Goal: Task Accomplishment & Management: Manage account settings

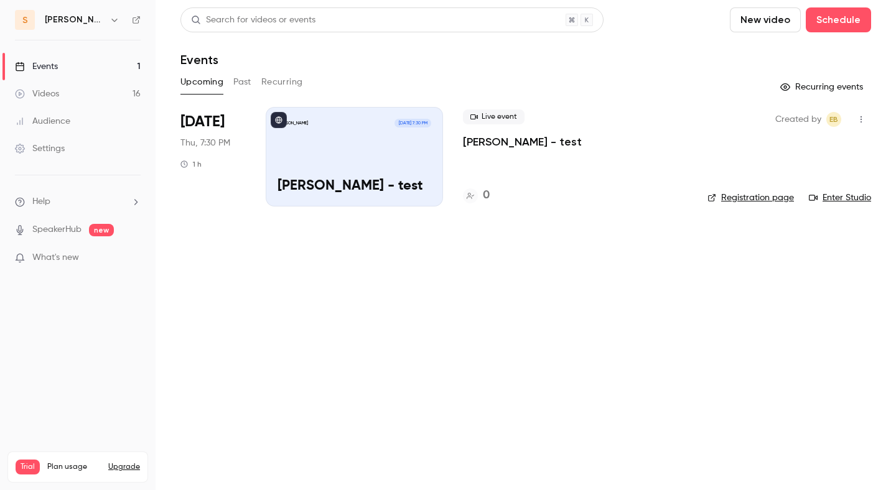
click at [866, 122] on button "button" at bounding box center [861, 119] width 20 height 20
click at [792, 244] on div "Cancel event" at bounding box center [813, 248] width 95 height 12
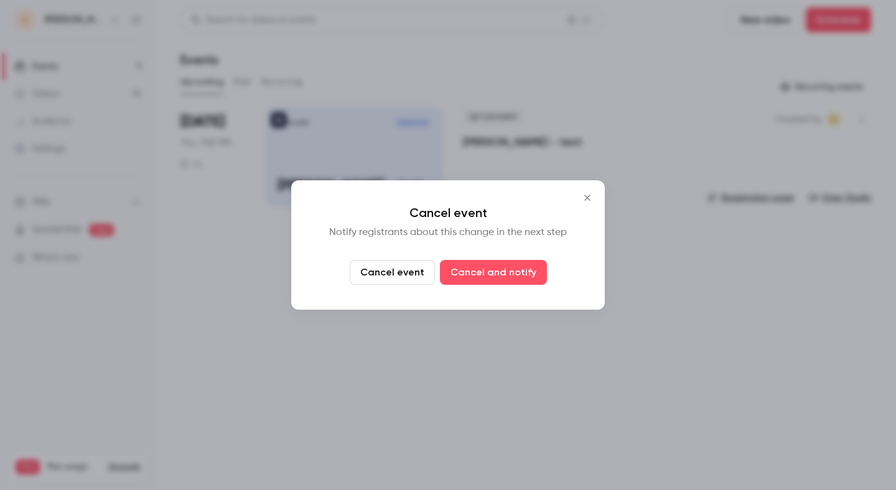
click at [399, 271] on button "Cancel event" at bounding box center [392, 272] width 85 height 25
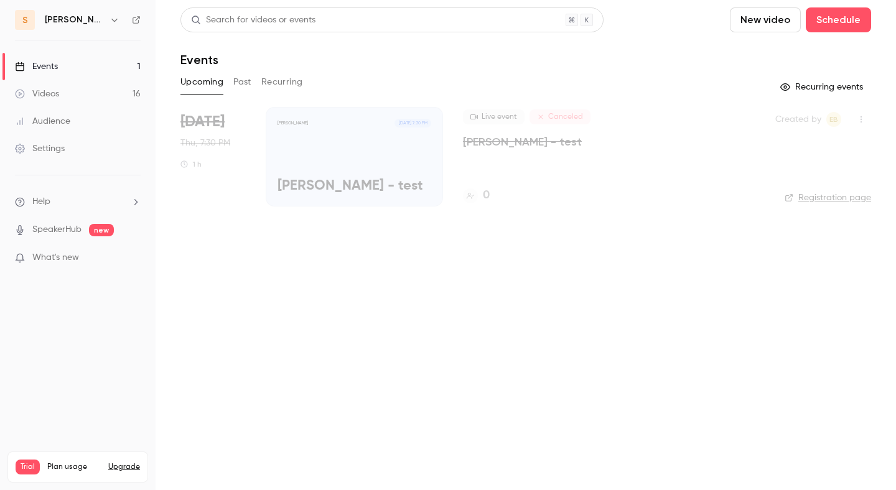
click at [859, 117] on icon "button" at bounding box center [861, 119] width 10 height 9
click at [680, 66] on div at bounding box center [448, 245] width 896 height 490
click at [518, 142] on p "[PERSON_NAME] - test" at bounding box center [522, 141] width 119 height 15
click at [520, 140] on p "[PERSON_NAME] - test" at bounding box center [522, 141] width 119 height 15
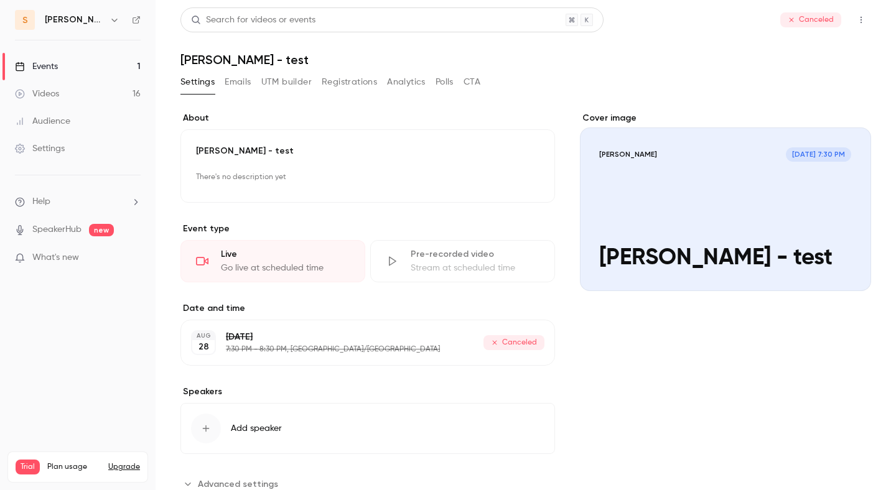
click at [858, 24] on button "button" at bounding box center [861, 20] width 20 height 20
click at [860, 22] on div at bounding box center [448, 245] width 896 height 490
click at [108, 67] on link "Events 1" at bounding box center [77, 66] width 155 height 27
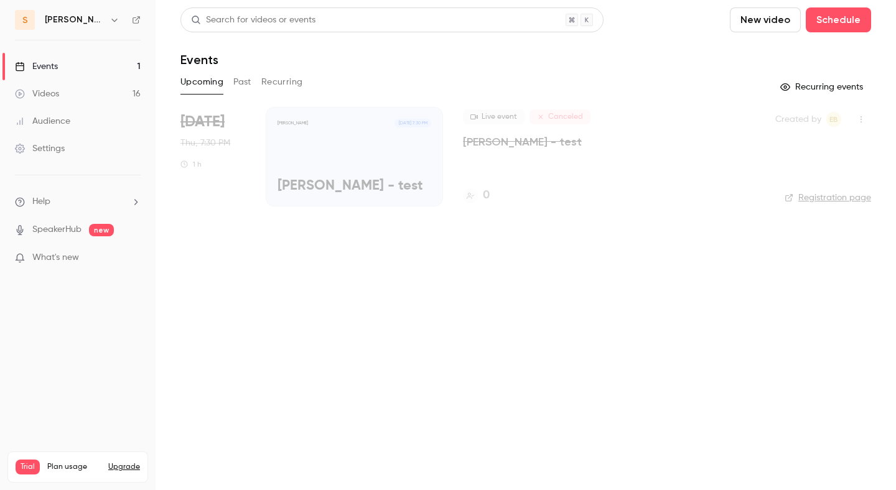
click at [485, 141] on p "[PERSON_NAME] - test" at bounding box center [522, 141] width 119 height 15
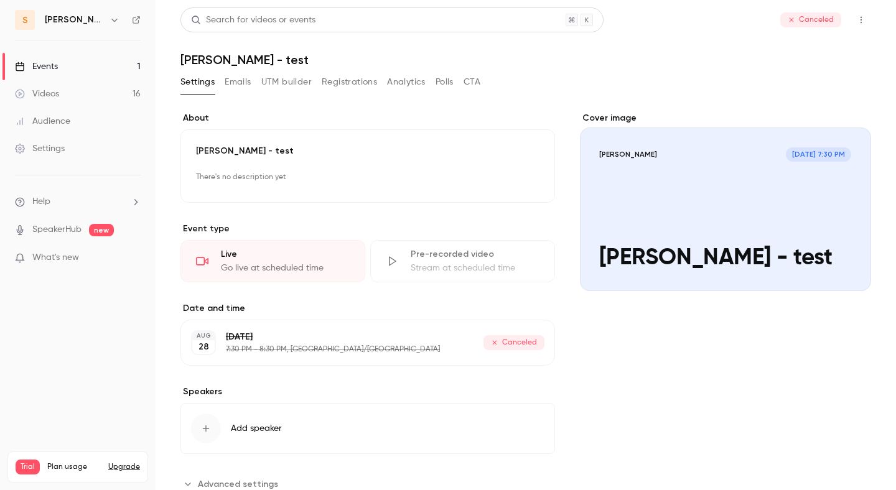
click at [86, 70] on link "Events 1" at bounding box center [77, 66] width 155 height 27
